Goal: Navigation & Orientation: Understand site structure

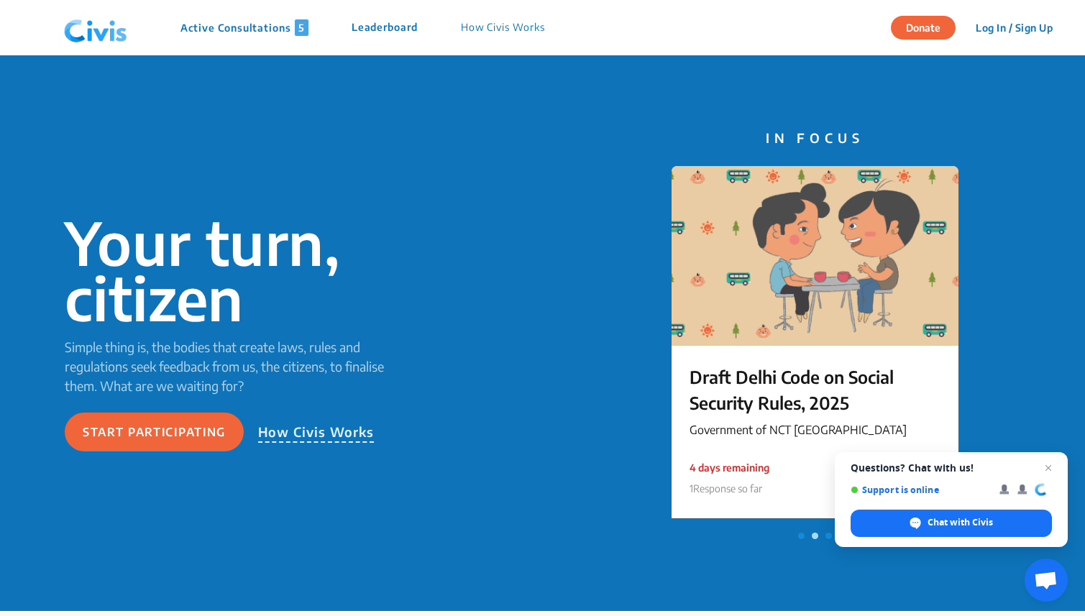
click at [260, 27] on p "Active Consultations 5" at bounding box center [244, 27] width 128 height 17
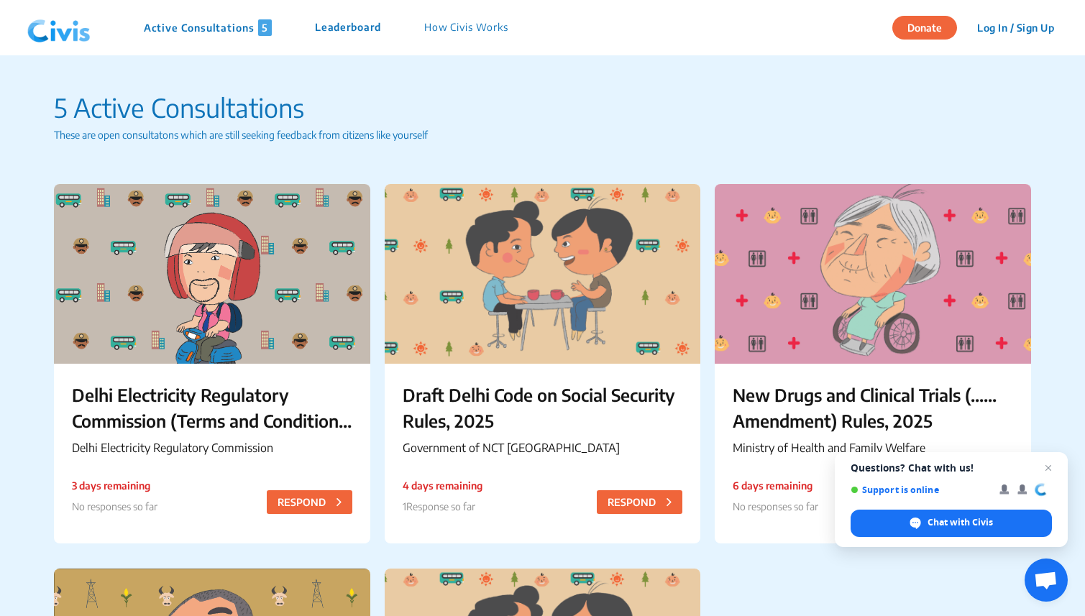
click at [444, 27] on p "How Civis Works" at bounding box center [466, 27] width 84 height 17
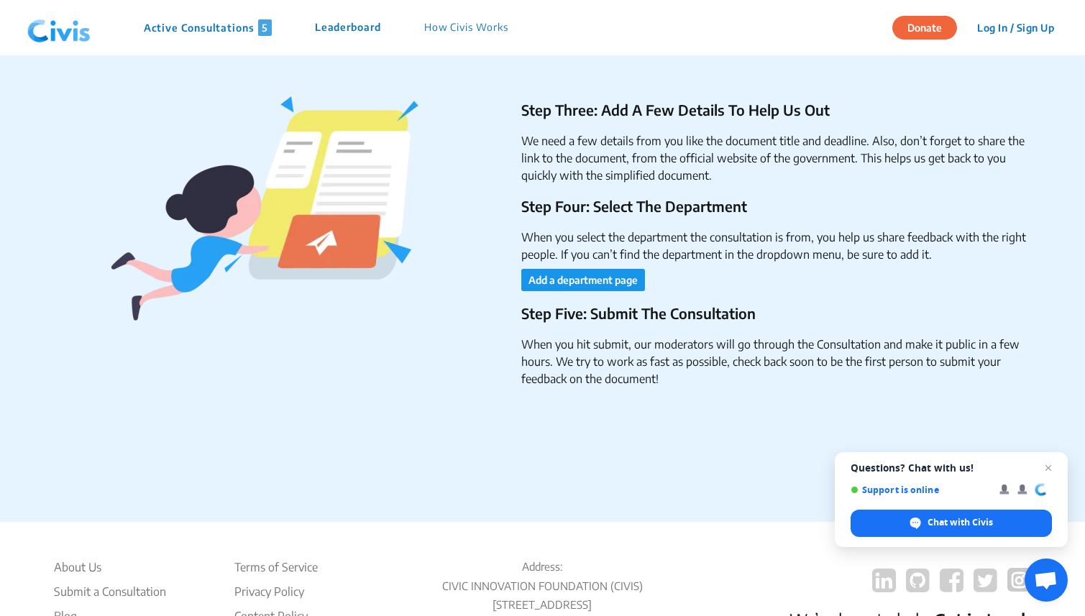
scroll to position [2380, 0]
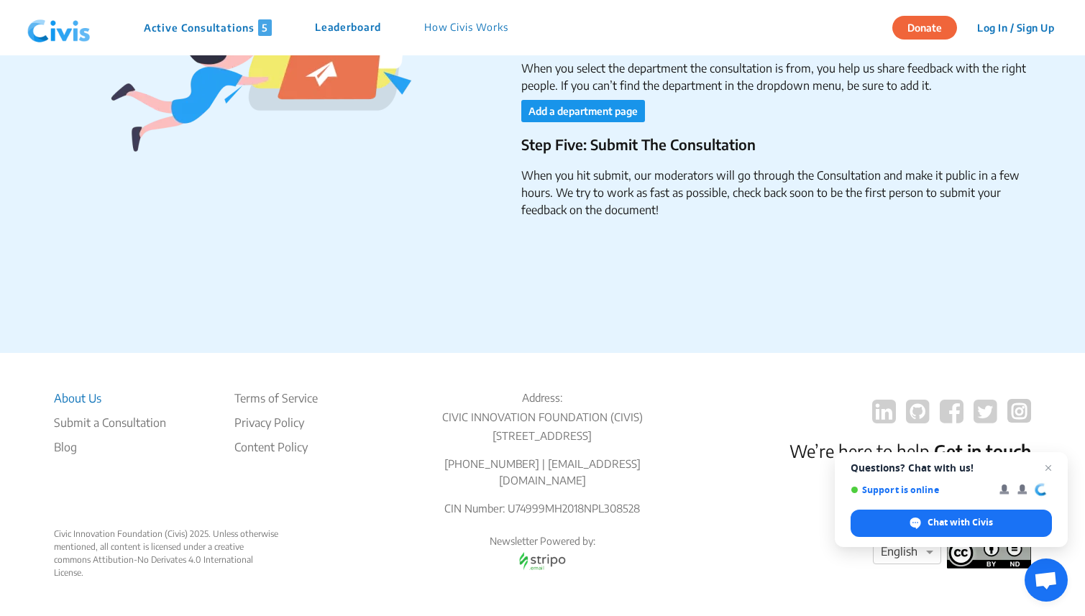
click at [87, 399] on li "About Us" at bounding box center [110, 398] width 112 height 17
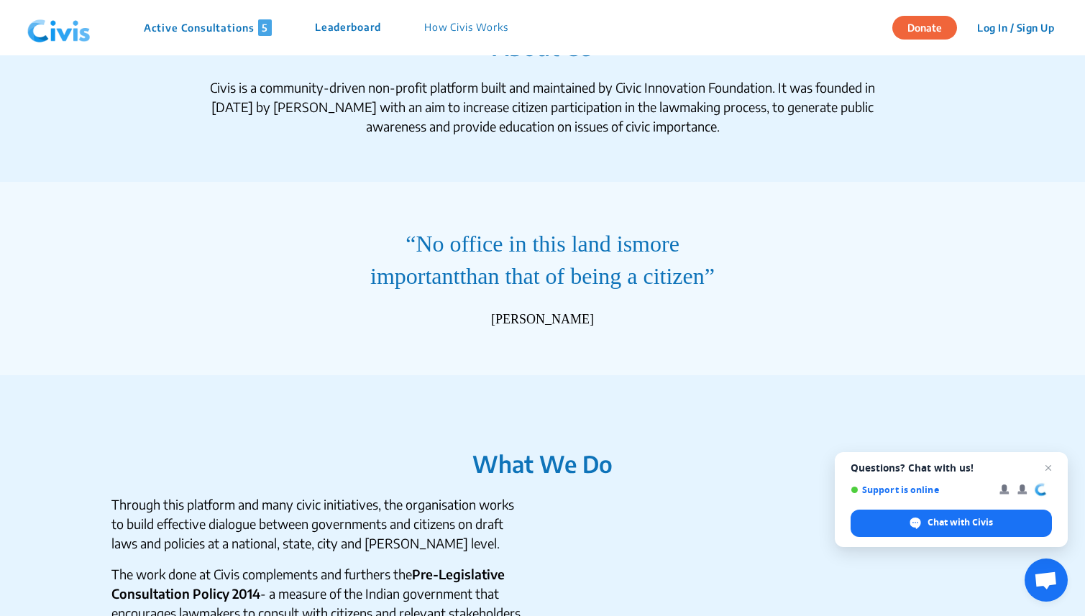
scroll to position [53, 0]
